Goal: Information Seeking & Learning: Learn about a topic

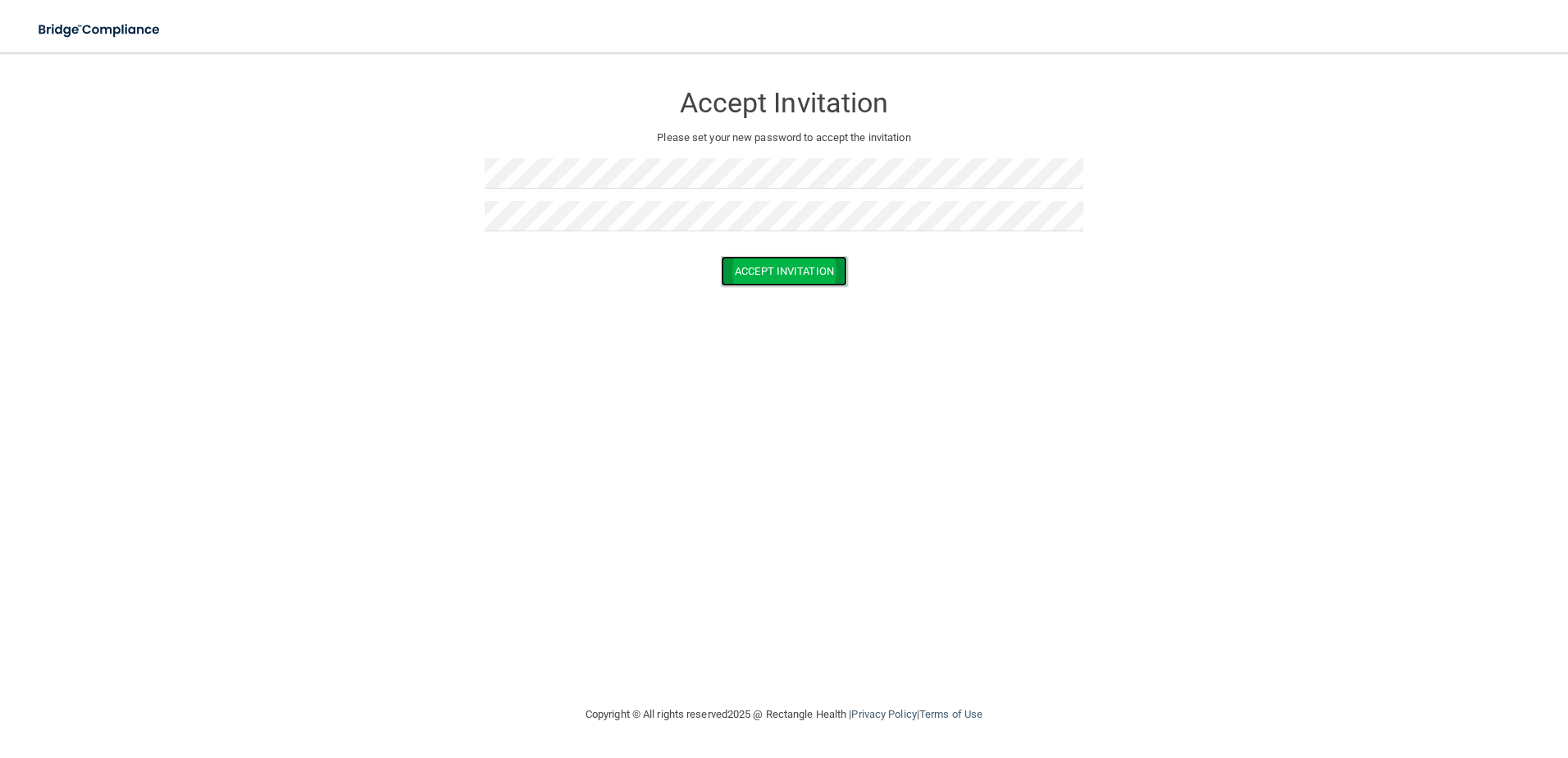
click at [776, 264] on button "Accept Invitation" at bounding box center [784, 270] width 126 height 30
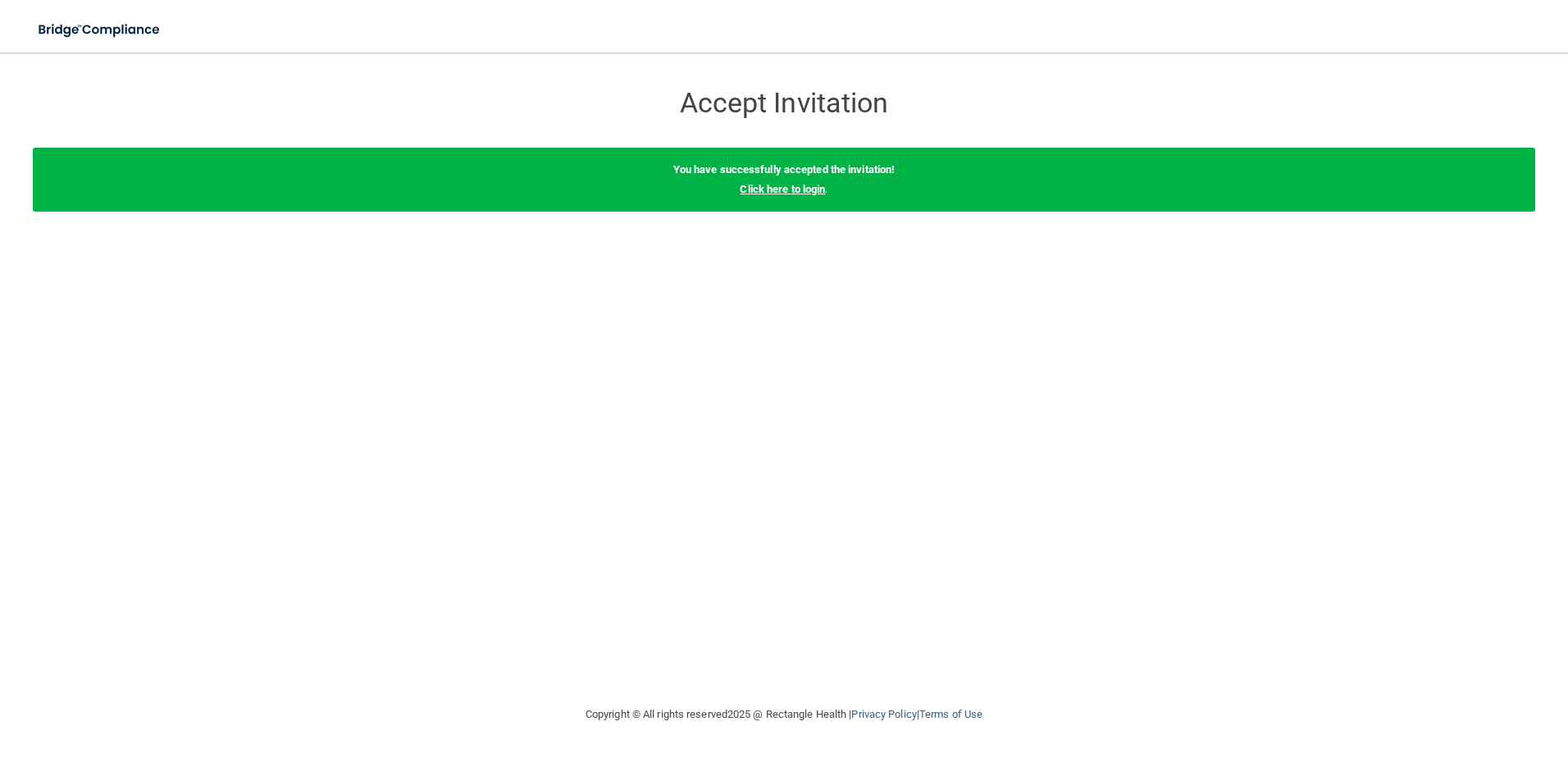
click at [816, 191] on link "Click here to login" at bounding box center [782, 189] width 85 height 13
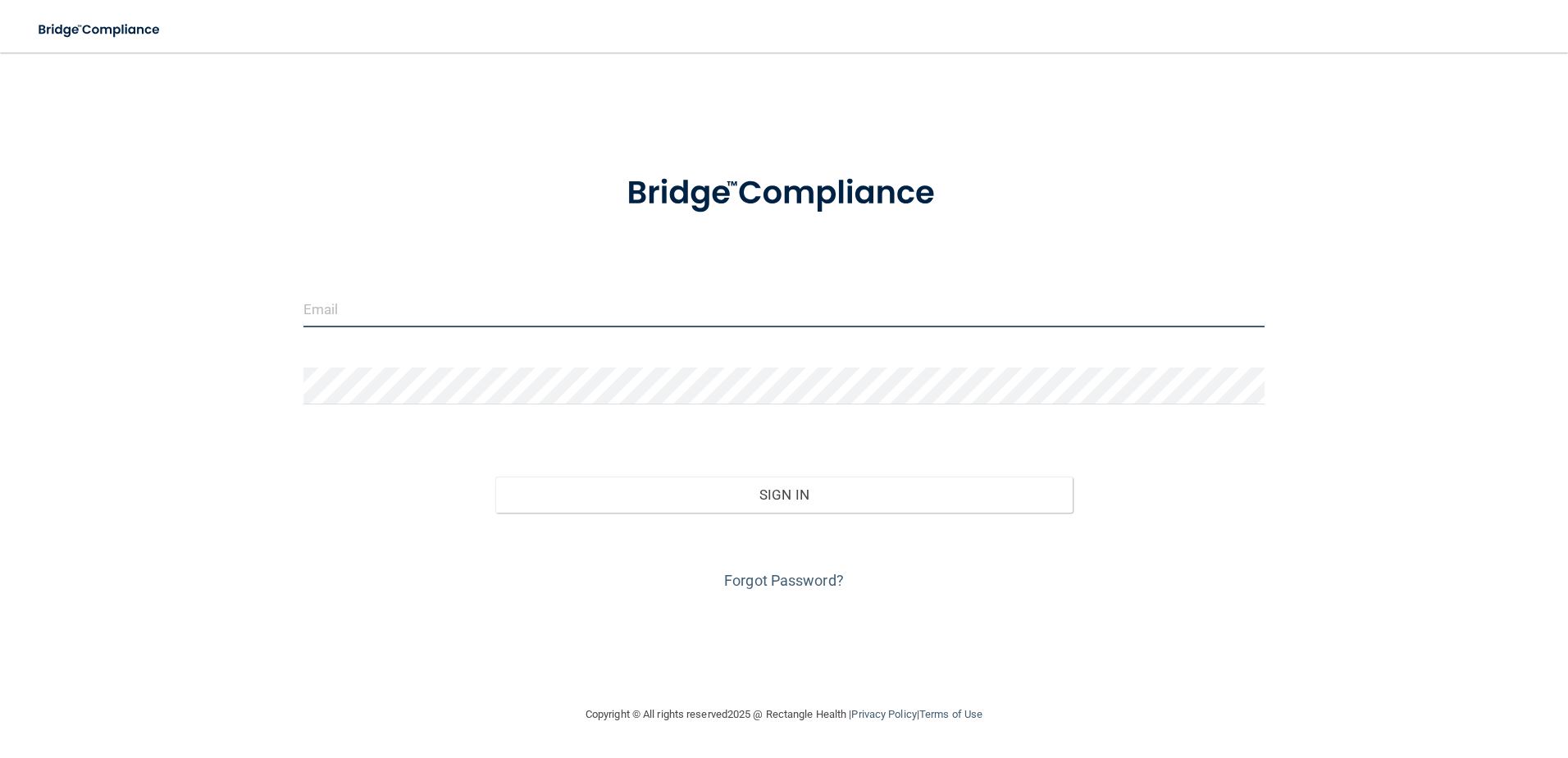
click at [511, 319] on input "email" at bounding box center [785, 309] width 962 height 37
type input "[PERSON_NAME][EMAIL_ADDRESS][DOMAIN_NAME]"
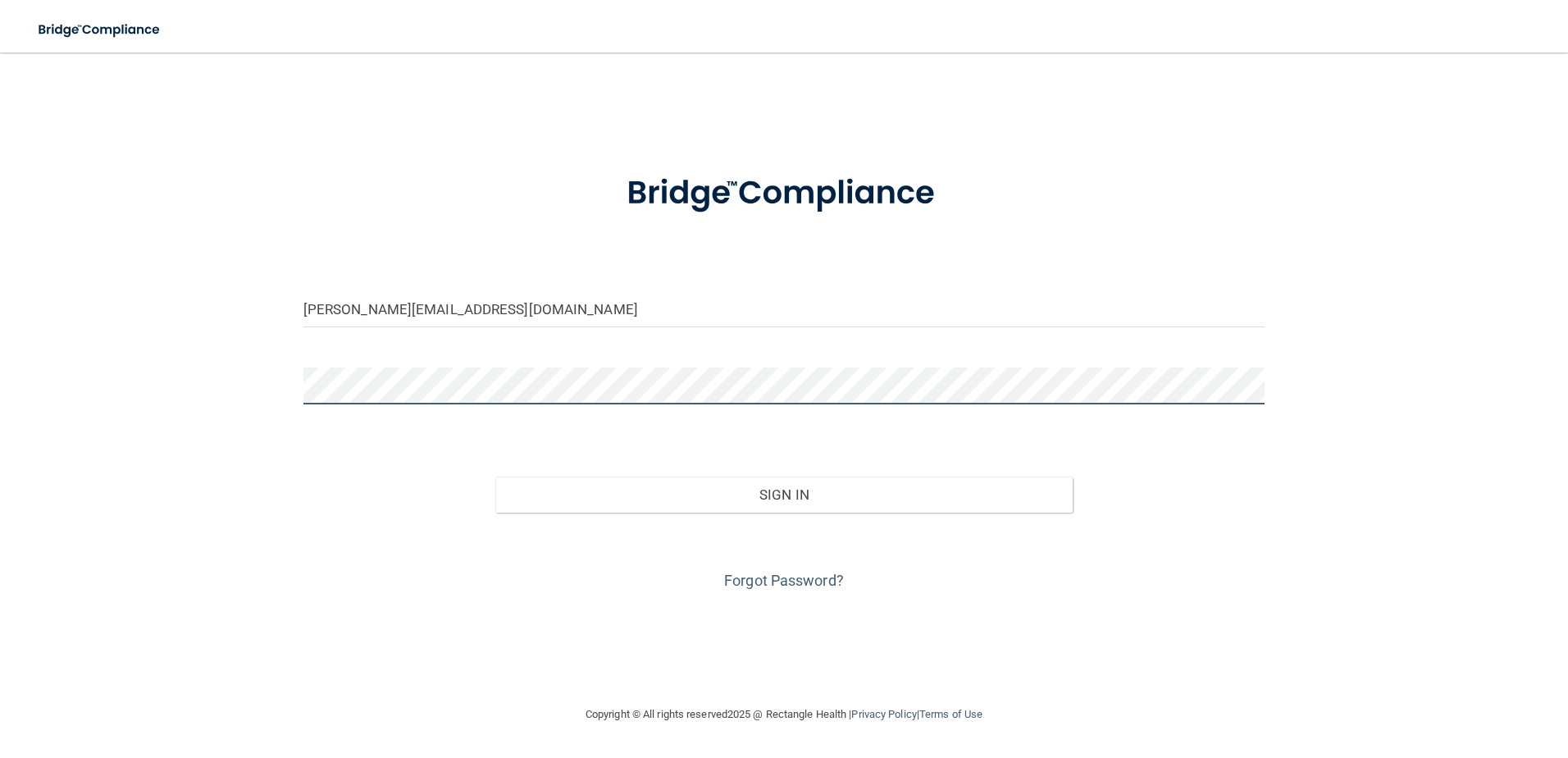
click at [496, 476] on button "Sign In" at bounding box center [784, 494] width 578 height 36
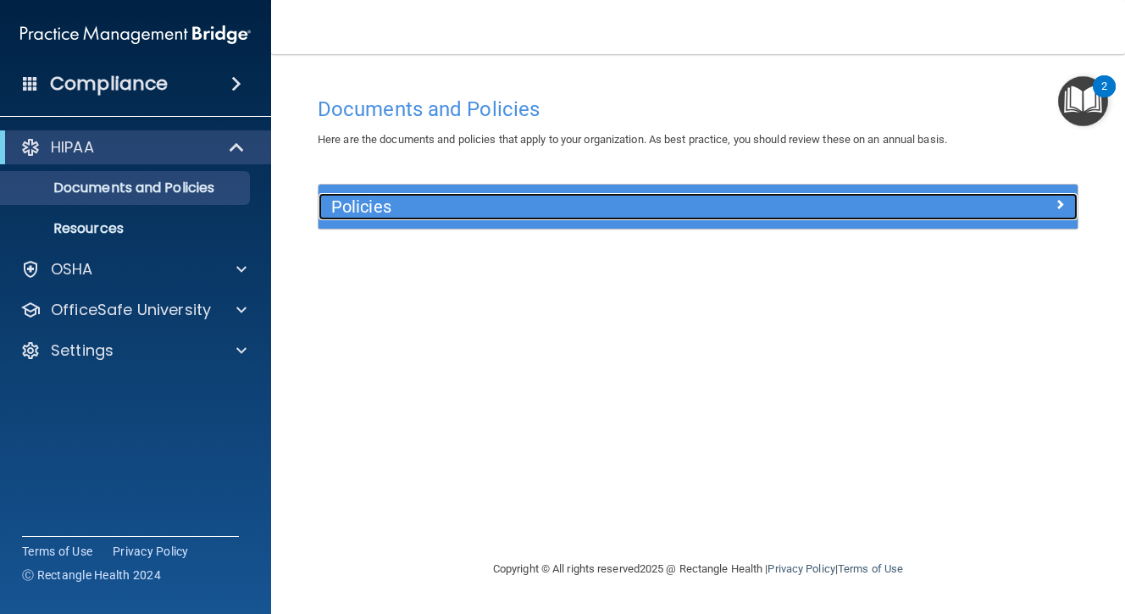
click at [380, 197] on h5 "Policies" at bounding box center [603, 206] width 544 height 19
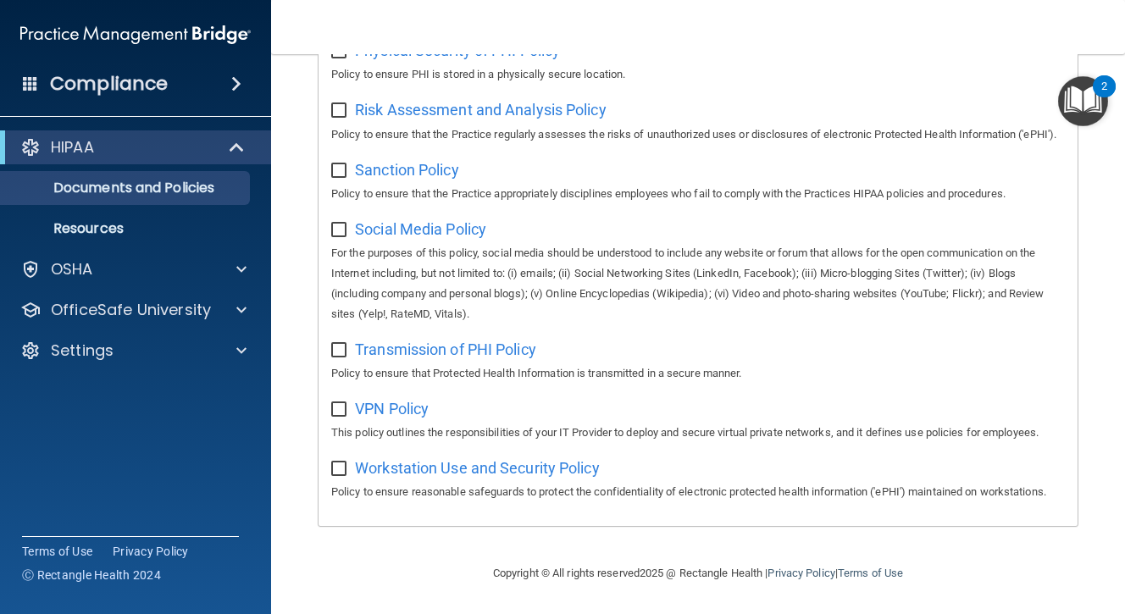
scroll to position [1308, 0]
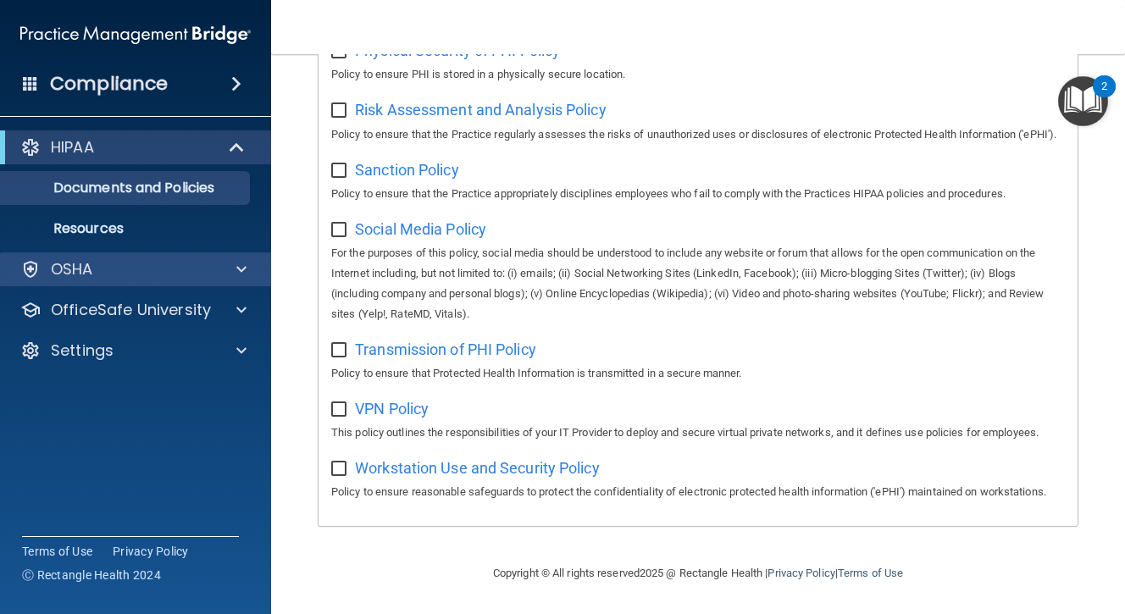
click at [195, 256] on div "OSHA" at bounding box center [136, 270] width 272 height 34
click at [195, 261] on div "OSHA" at bounding box center [113, 269] width 210 height 20
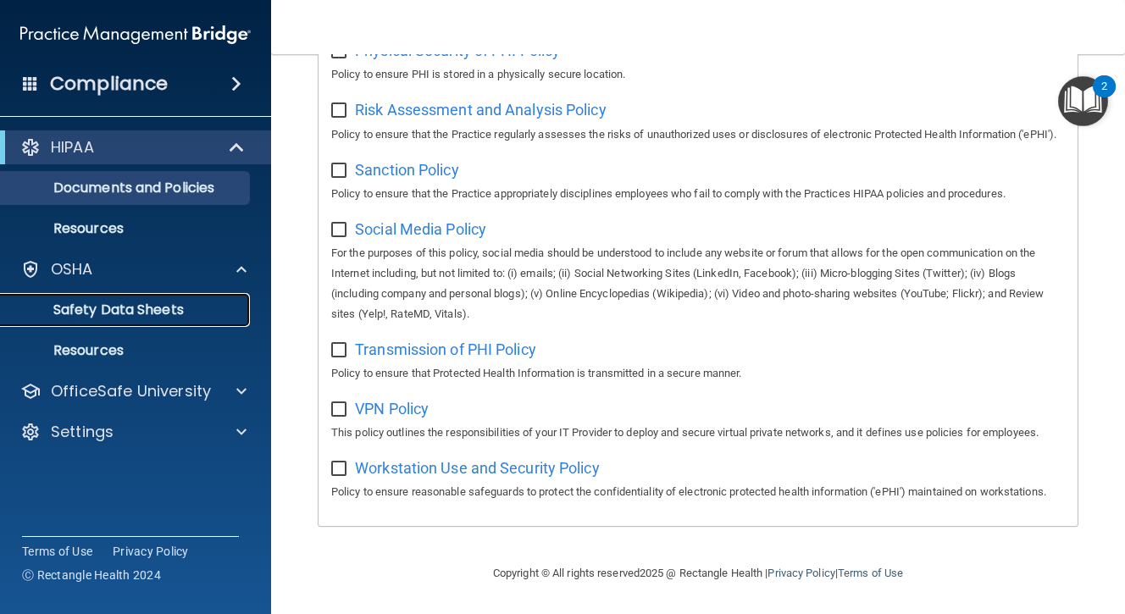
click at [190, 305] on p "Safety Data Sheets" at bounding box center [126, 310] width 231 height 17
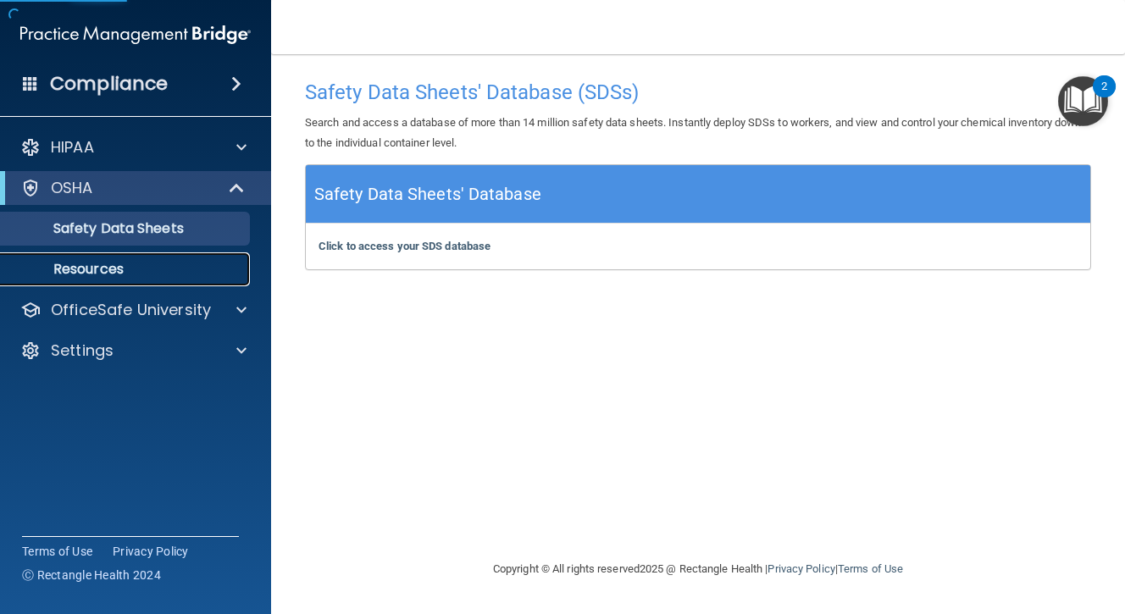
click at [175, 281] on link "Resources" at bounding box center [116, 270] width 267 height 34
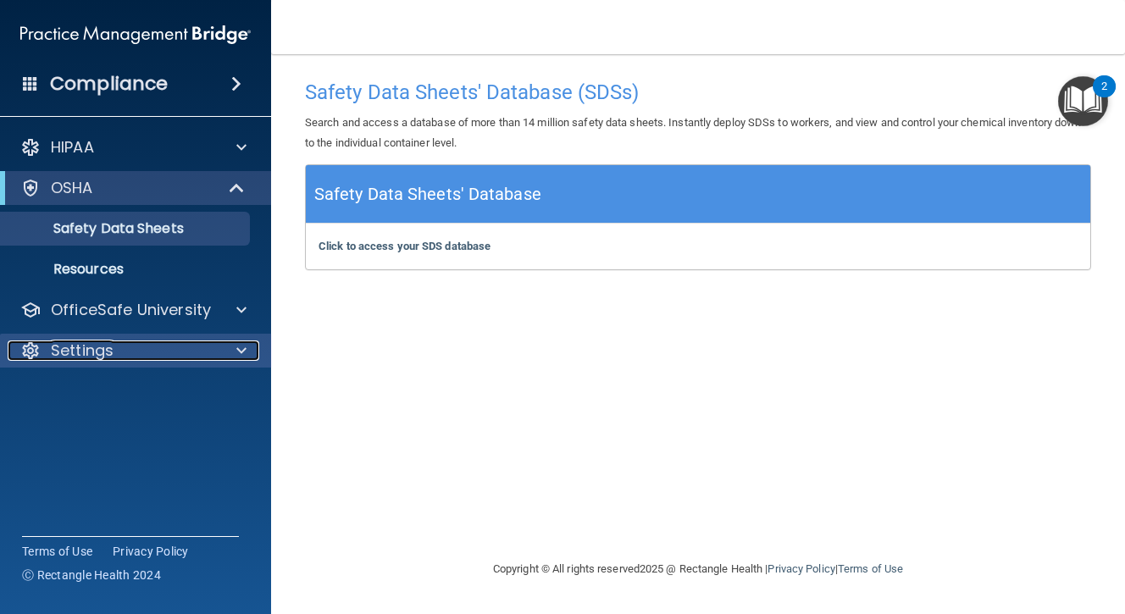
click at [135, 353] on div "Settings" at bounding box center [113, 351] width 210 height 20
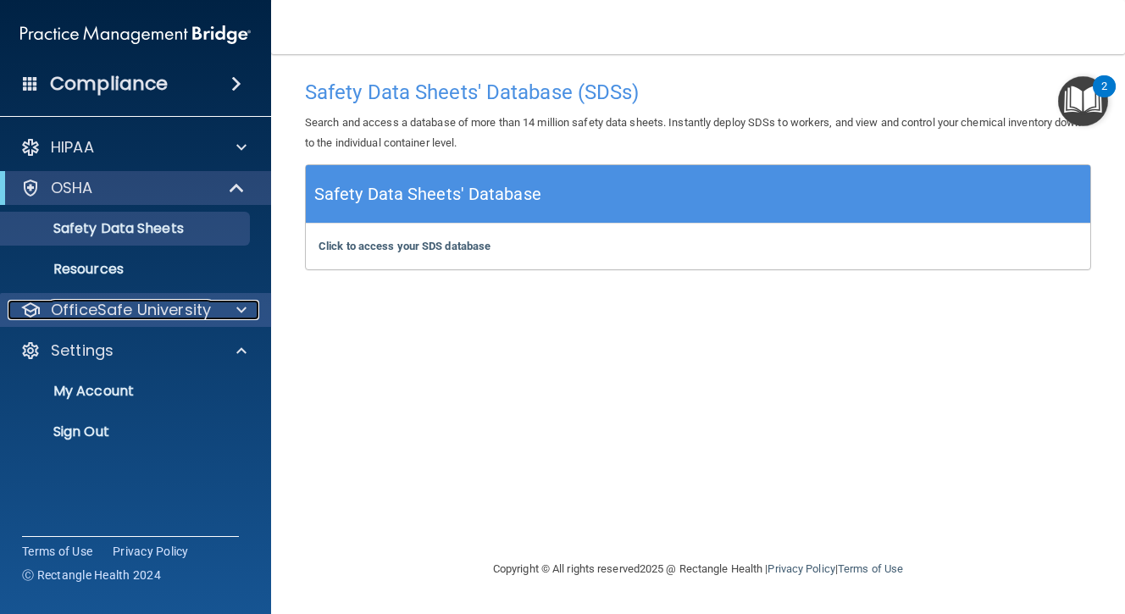
click at [151, 300] on p "OfficeSafe University" at bounding box center [131, 310] width 160 height 20
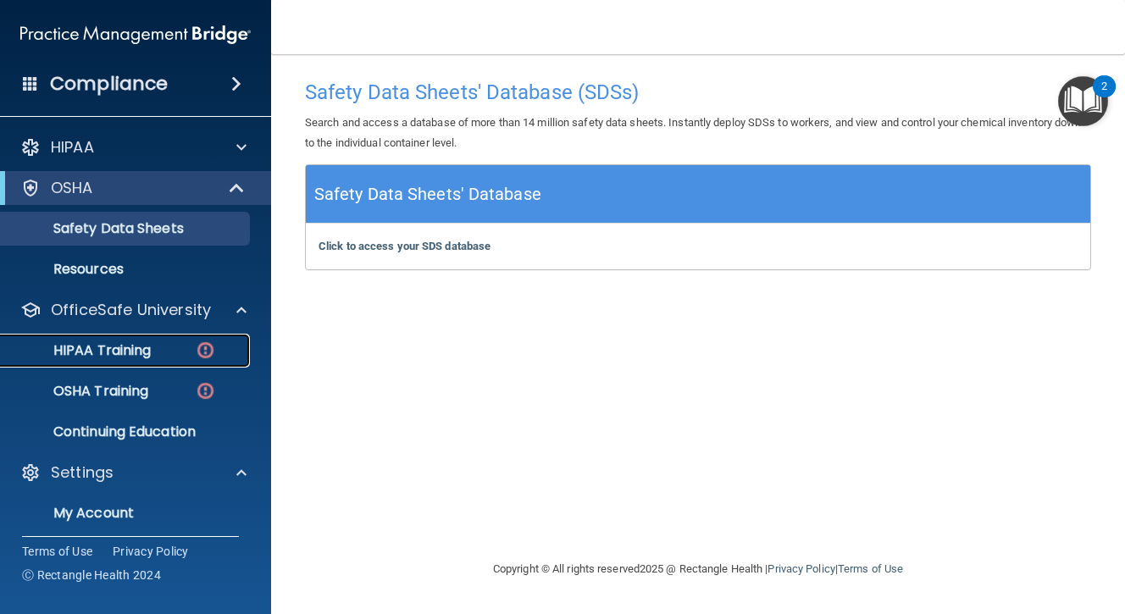
click at [185, 355] on div "HIPAA Training" at bounding box center [126, 350] width 231 height 17
